Goal: Information Seeking & Learning: Learn about a topic

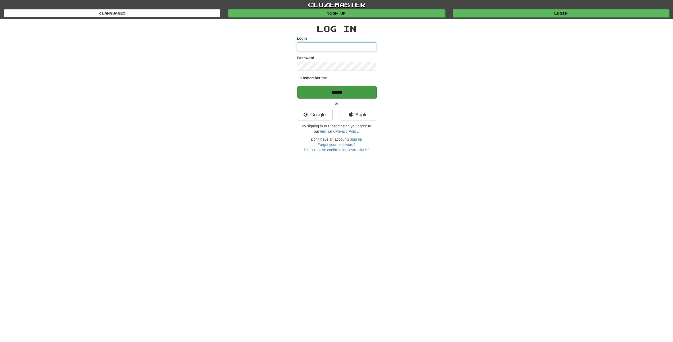
type input "******"
click at [333, 91] on input "******" at bounding box center [336, 92] width 79 height 12
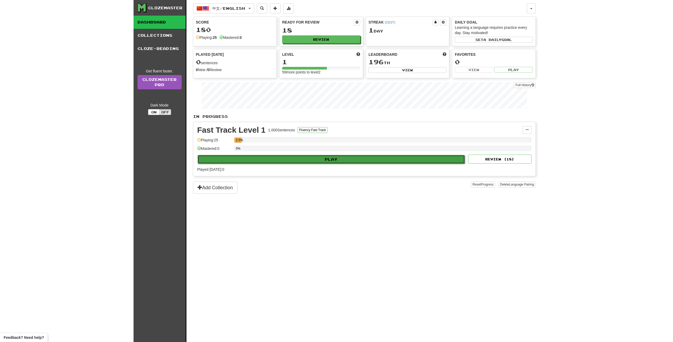
click at [333, 158] on button "Play" at bounding box center [331, 159] width 268 height 9
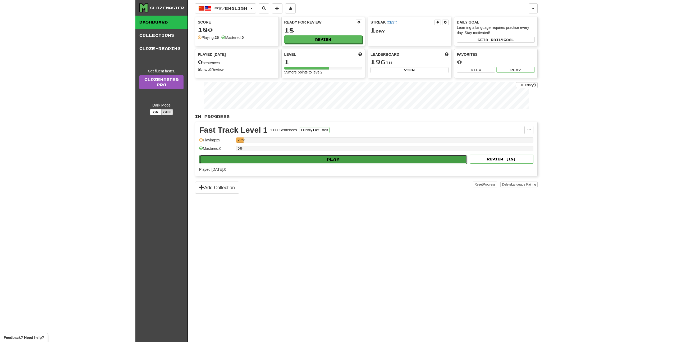
select select "**"
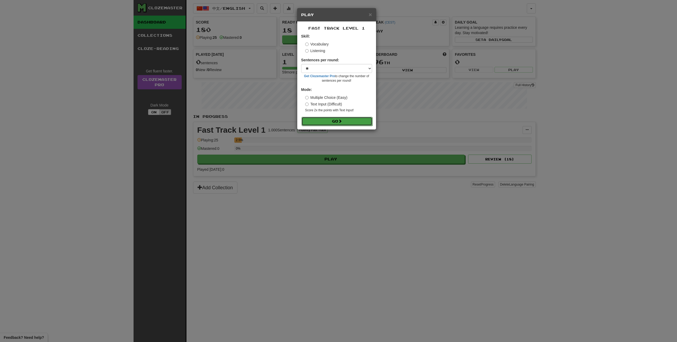
click at [338, 120] on button "Go" at bounding box center [336, 121] width 71 height 9
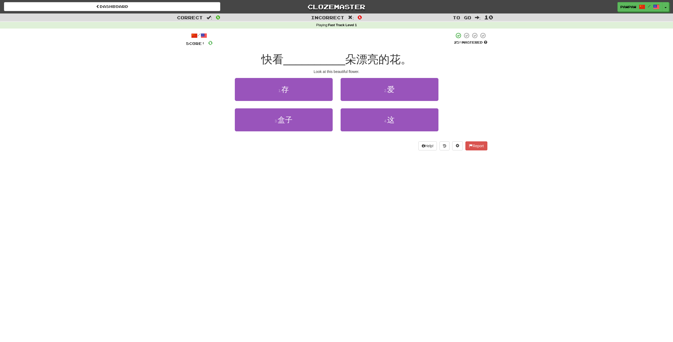
click at [419, 59] on div "快看 __________ 朵漂亮的花。" at bounding box center [336, 59] width 301 height 15
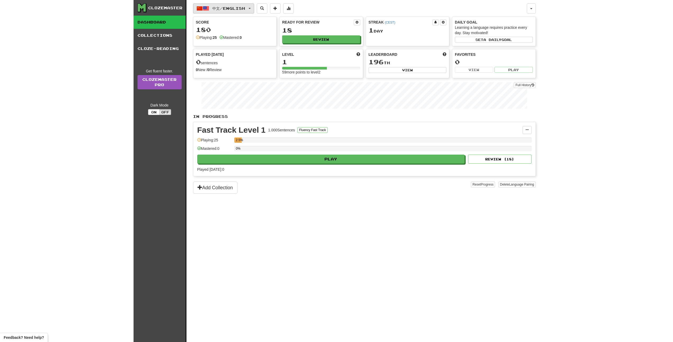
click at [245, 7] on span "中文 / English" at bounding box center [228, 8] width 33 height 4
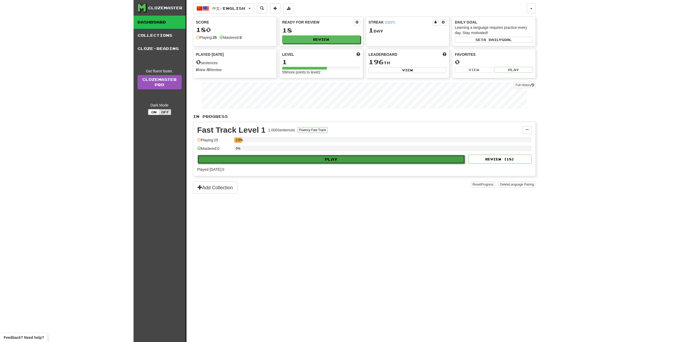
click at [297, 157] on button "Play" at bounding box center [331, 159] width 268 height 9
select select "**"
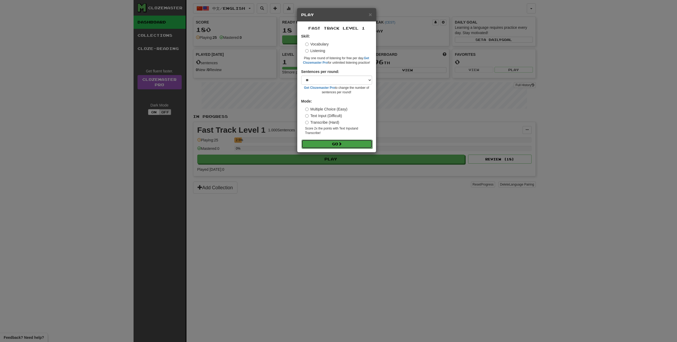
click at [354, 141] on button "Go" at bounding box center [336, 144] width 71 height 9
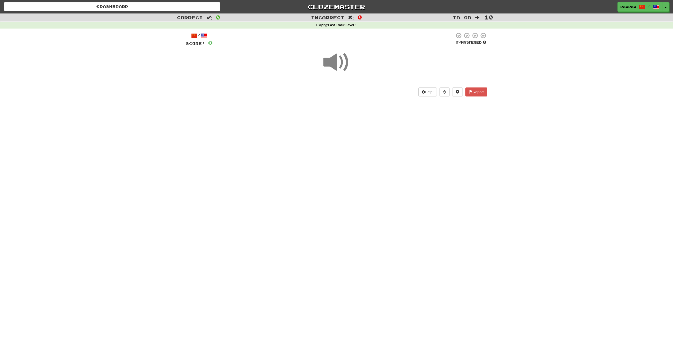
click at [340, 64] on span at bounding box center [336, 62] width 26 height 26
click at [352, 93] on span "show sentence" at bounding box center [353, 91] width 7 height 7
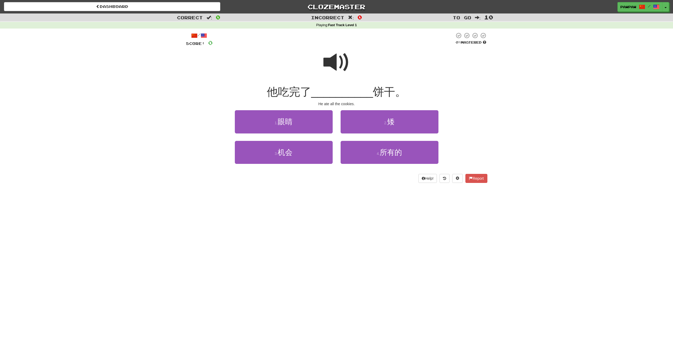
click at [329, 63] on span at bounding box center [336, 62] width 26 height 26
click at [335, 76] on span at bounding box center [336, 62] width 26 height 26
click at [343, 63] on span at bounding box center [336, 62] width 26 height 26
drag, startPoint x: 406, startPoint y: 124, endPoint x: 411, endPoint y: 124, distance: 5.0
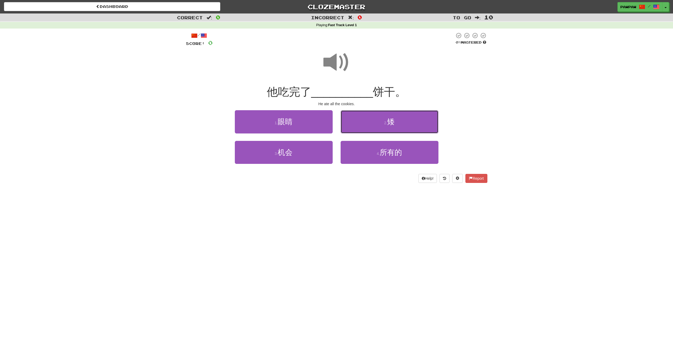
click at [406, 124] on button "2 . 矮" at bounding box center [389, 121] width 98 height 23
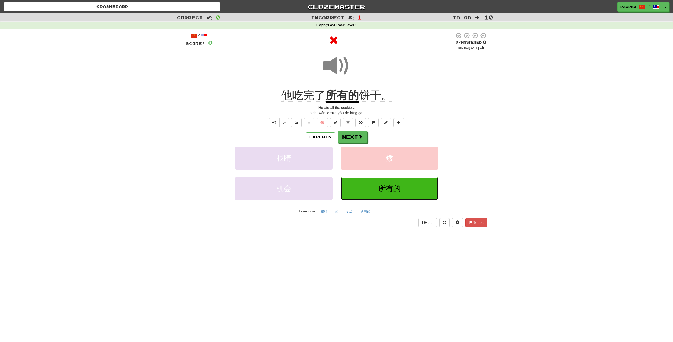
click at [393, 192] on span "所有的" at bounding box center [389, 189] width 22 height 8
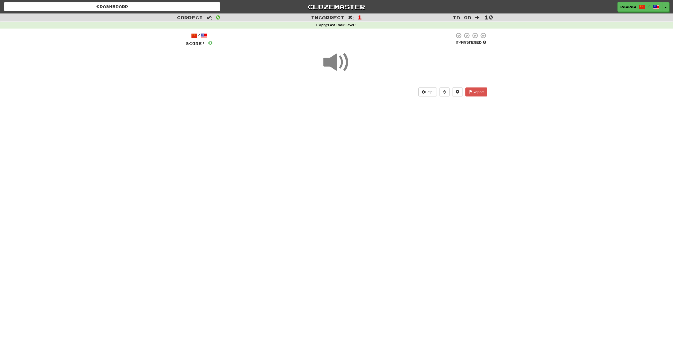
click at [333, 64] on span at bounding box center [336, 62] width 26 height 26
click at [355, 95] on span "show sentence" at bounding box center [353, 91] width 7 height 7
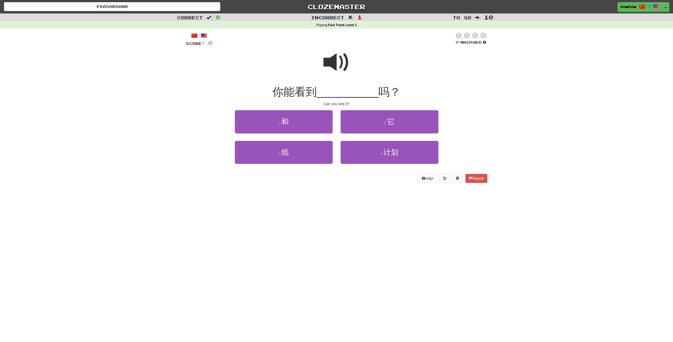
click at [335, 67] on span at bounding box center [336, 62] width 26 height 26
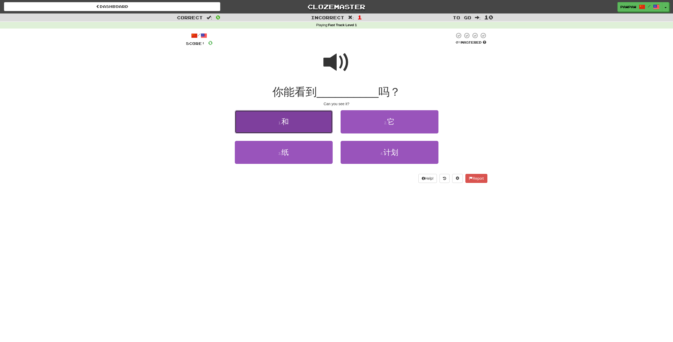
click at [290, 131] on button "1 . 和" at bounding box center [284, 121] width 98 height 23
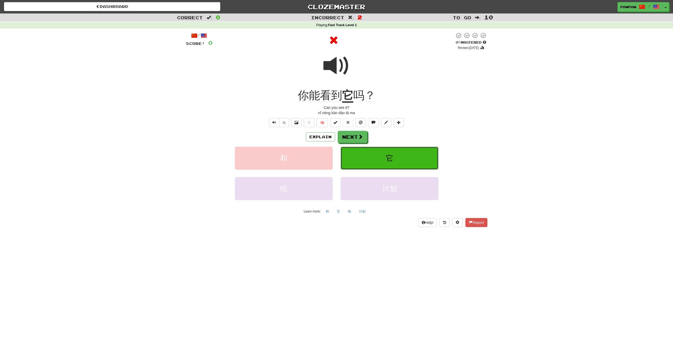
click at [377, 164] on button "它" at bounding box center [389, 158] width 98 height 23
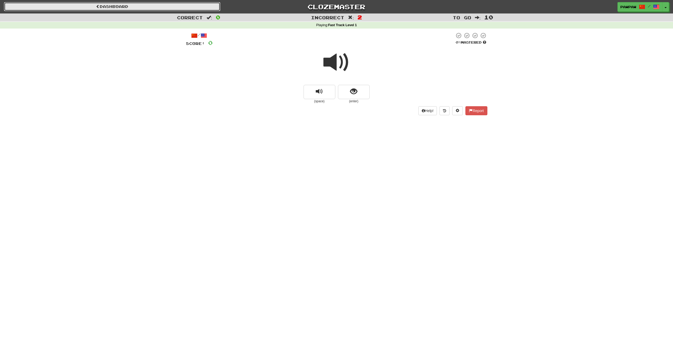
click at [119, 9] on link "Dashboard" at bounding box center [112, 6] width 216 height 9
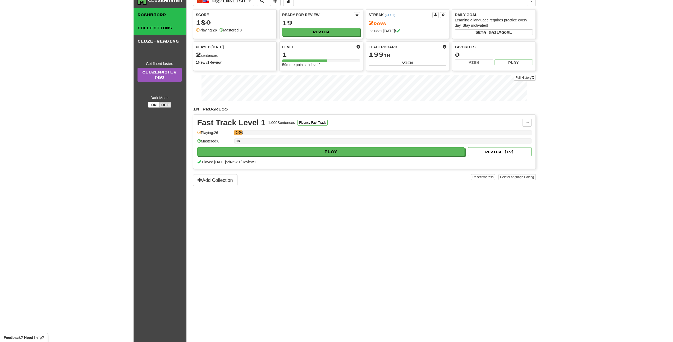
scroll to position [8, 0]
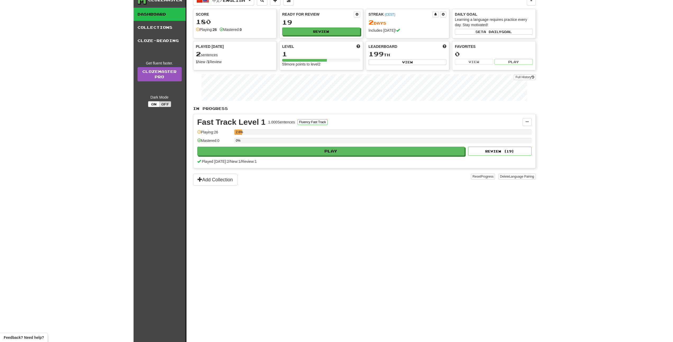
click at [154, 23] on link "Collections" at bounding box center [159, 27] width 52 height 13
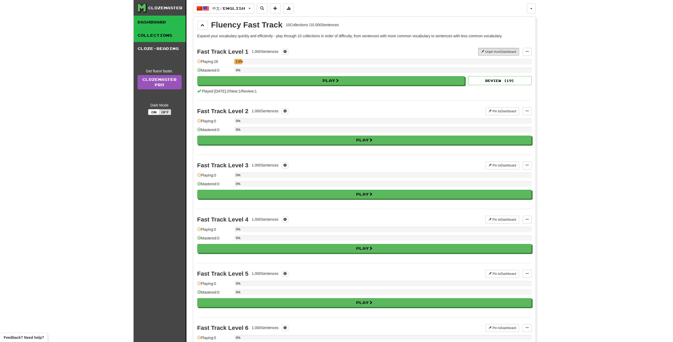
scroll to position [1, 0]
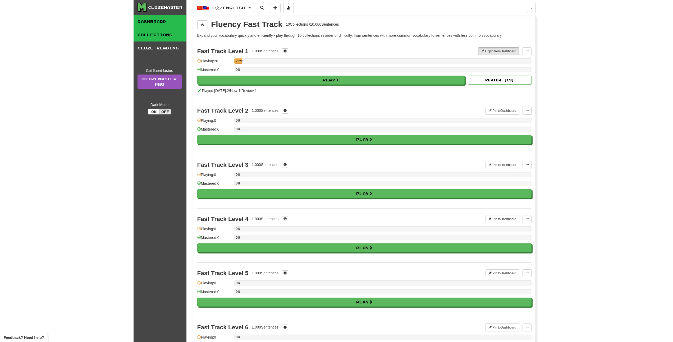
click at [156, 21] on link "Dashboard" at bounding box center [159, 21] width 52 height 13
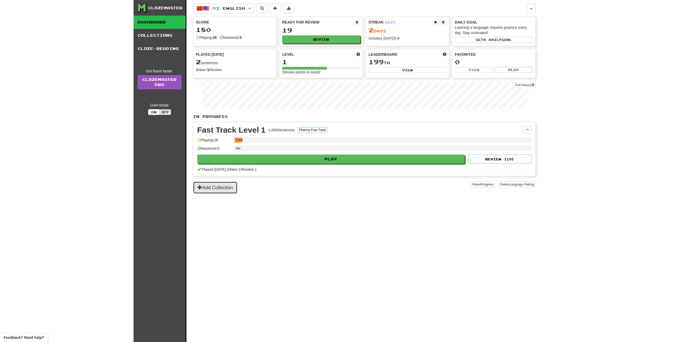
click at [220, 192] on button "Add Collection" at bounding box center [215, 188] width 44 height 12
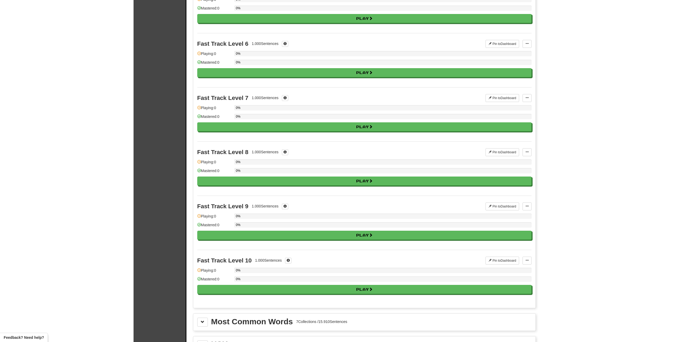
scroll to position [285, 0]
